Goal: Information Seeking & Learning: Check status

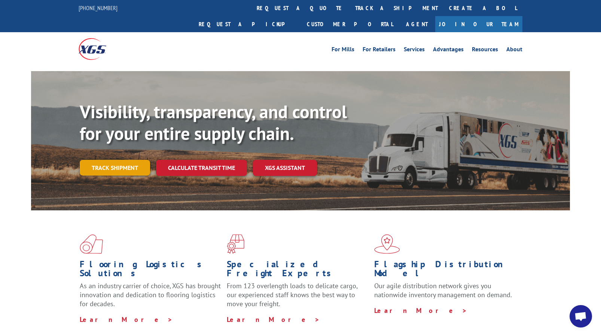
click at [140, 160] on link "Track shipment" at bounding box center [115, 168] width 70 height 16
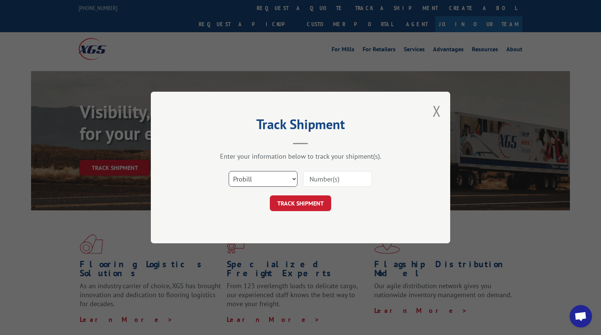
click at [248, 175] on select "Select category... Probill BOL PO" at bounding box center [263, 179] width 69 height 16
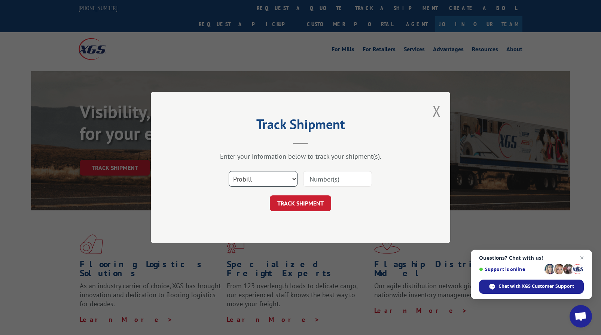
select select "bol"
click at [229, 171] on select "Select category... Probill BOL PO" at bounding box center [263, 179] width 69 height 16
click at [315, 181] on input at bounding box center [337, 179] width 69 height 16
paste input "5060725."
type input "5060725."
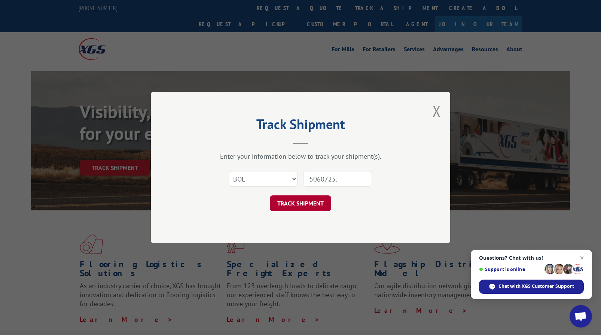
click at [304, 201] on button "TRACK SHIPMENT" at bounding box center [300, 204] width 61 height 16
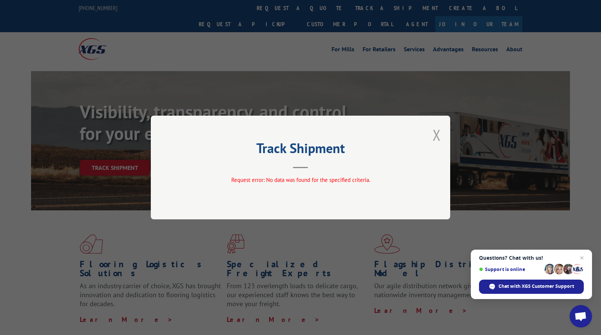
click at [437, 134] on button "Close modal" at bounding box center [437, 135] width 8 height 20
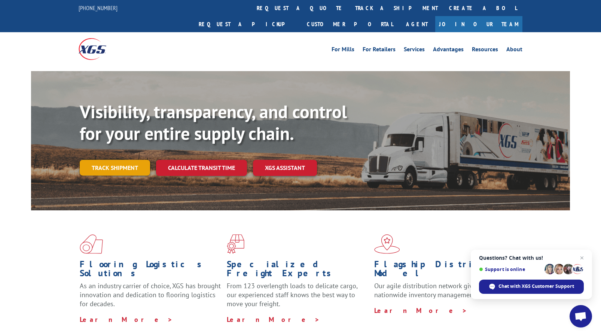
click at [126, 160] on link "Track shipment" at bounding box center [115, 168] width 70 height 16
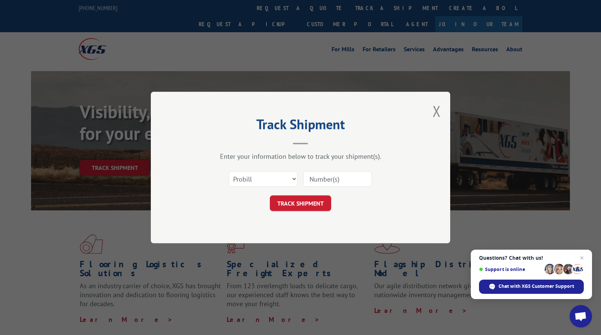
click at [310, 181] on input at bounding box center [337, 179] width 69 height 16
click at [296, 182] on select "Select category... Probill BOL PO" at bounding box center [263, 179] width 69 height 16
select select "bol"
click at [229, 171] on select "Select category... Probill BOL PO" at bounding box center [263, 179] width 69 height 16
paste input "5060725."
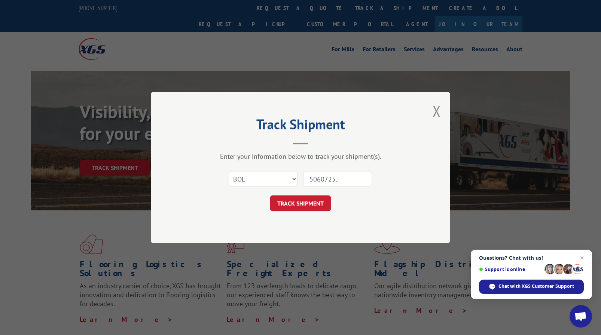
type input "5060725"
click button "TRACK SHIPMENT" at bounding box center [300, 204] width 61 height 16
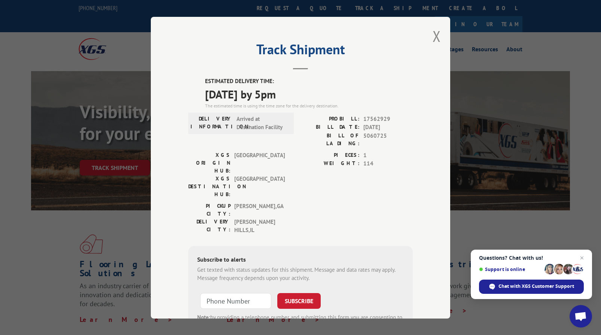
drag, startPoint x: 212, startPoint y: 118, endPoint x: 256, endPoint y: 120, distance: 43.5
click at [256, 120] on div "DELIVERY INFORMATION: Arrived at Destination Facility" at bounding box center [241, 123] width 101 height 17
